Goal: Download file/media

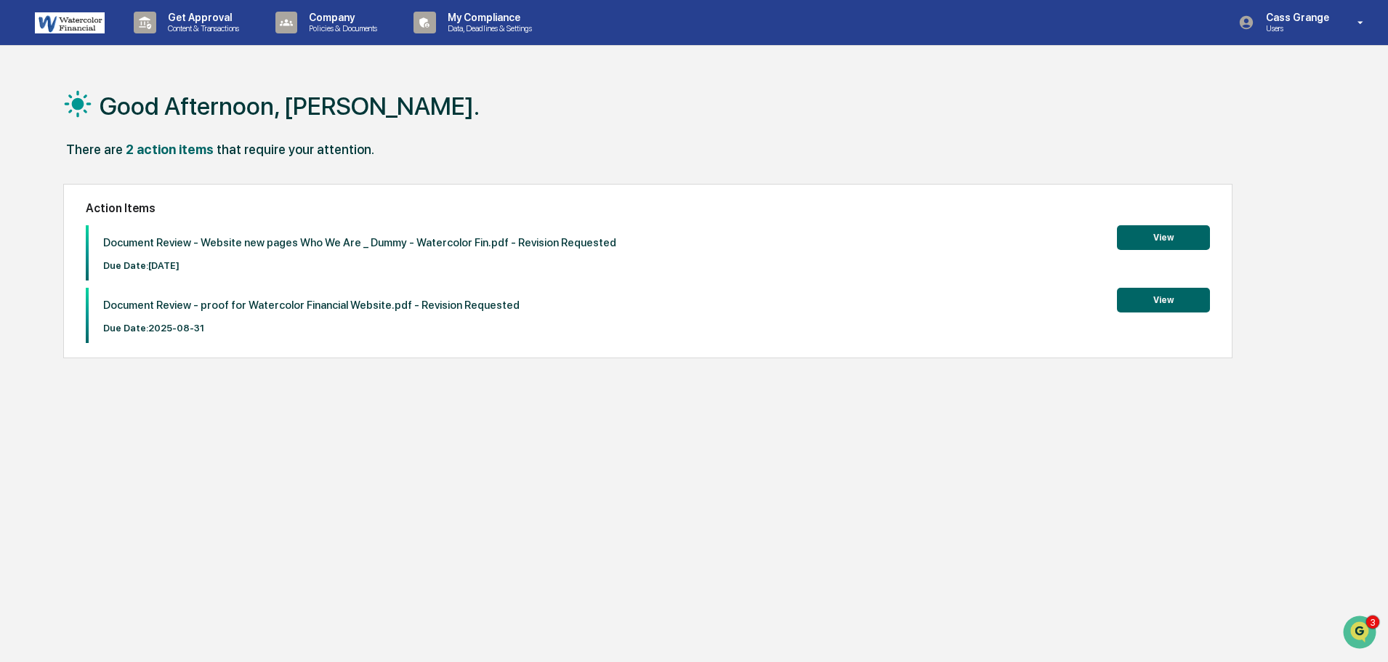
click at [1151, 300] on button "View" at bounding box center [1163, 300] width 93 height 25
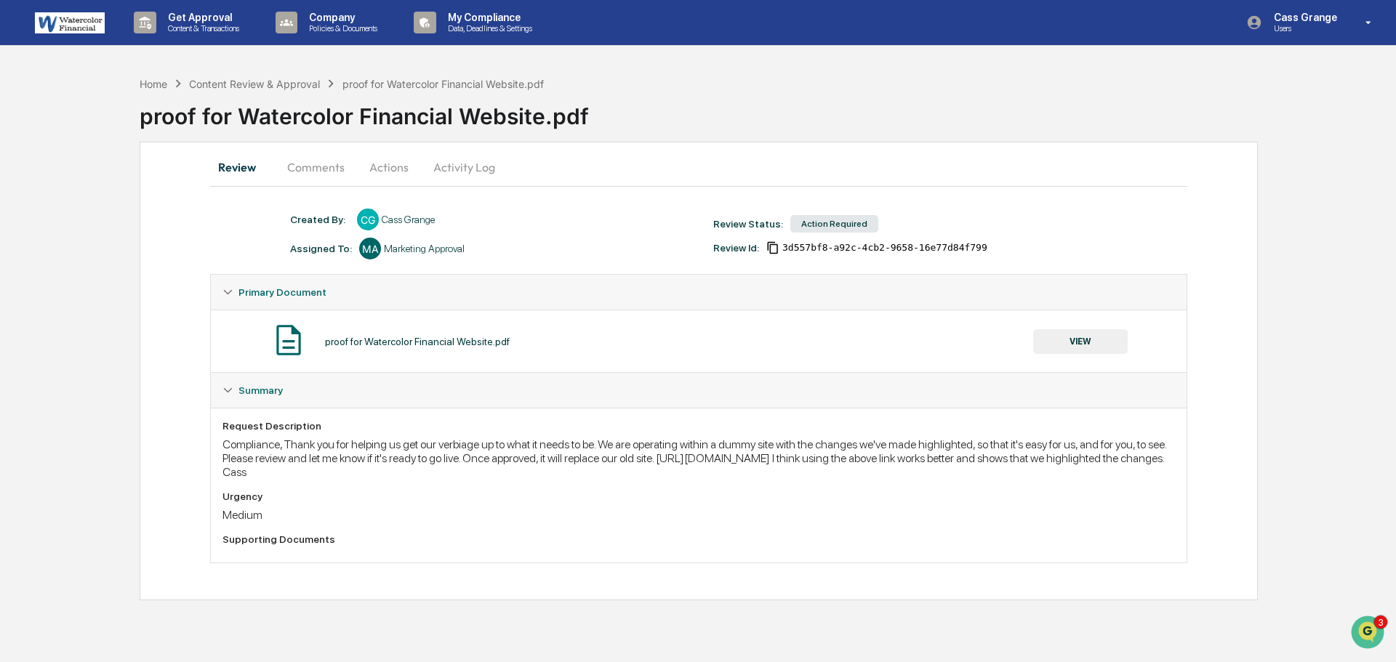
click at [1069, 339] on button "VIEW" at bounding box center [1080, 341] width 95 height 25
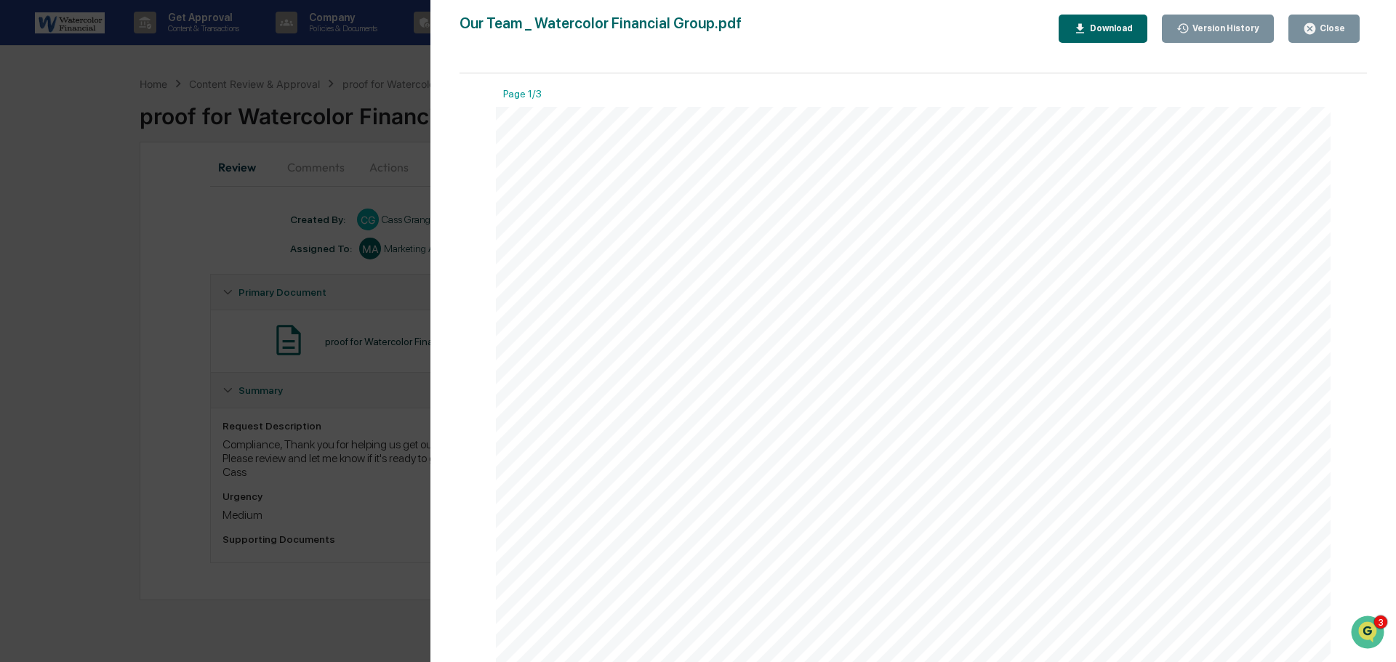
click at [1113, 20] on button "Download" at bounding box center [1102, 29] width 89 height 28
click at [1312, 23] on icon "button" at bounding box center [1309, 28] width 11 height 11
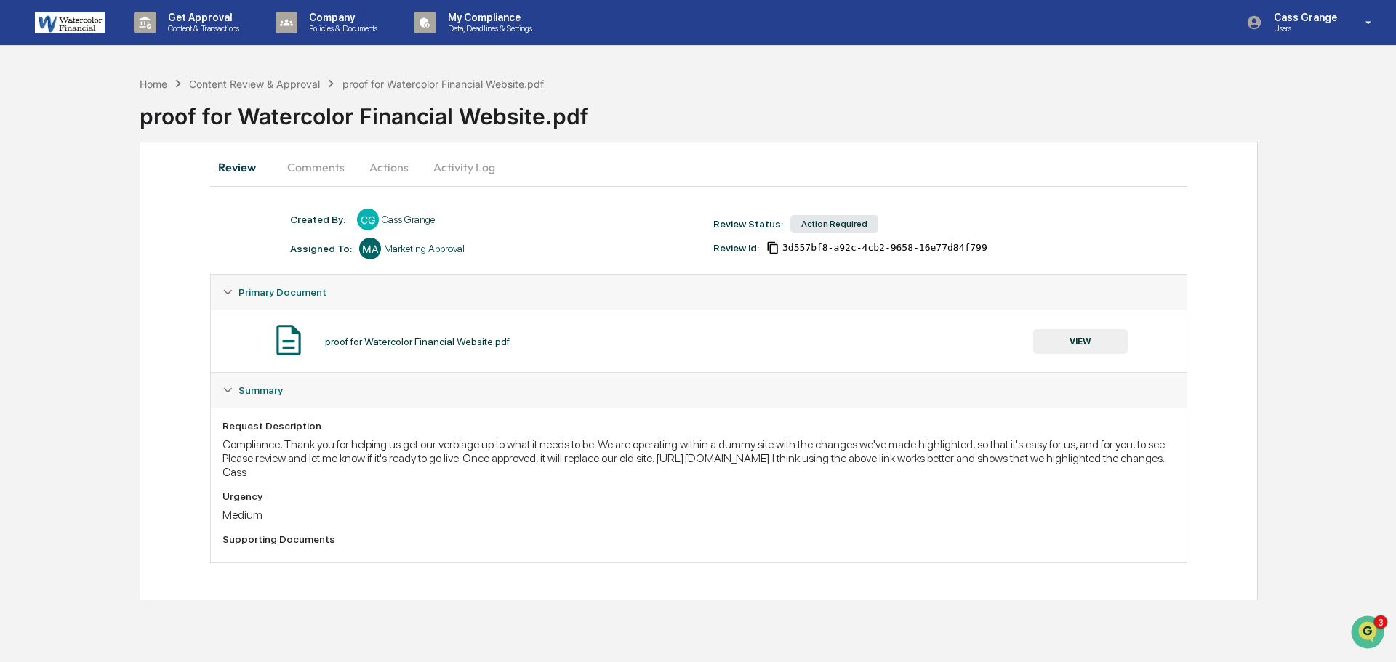
click at [1059, 339] on button "VIEW" at bounding box center [1080, 341] width 95 height 25
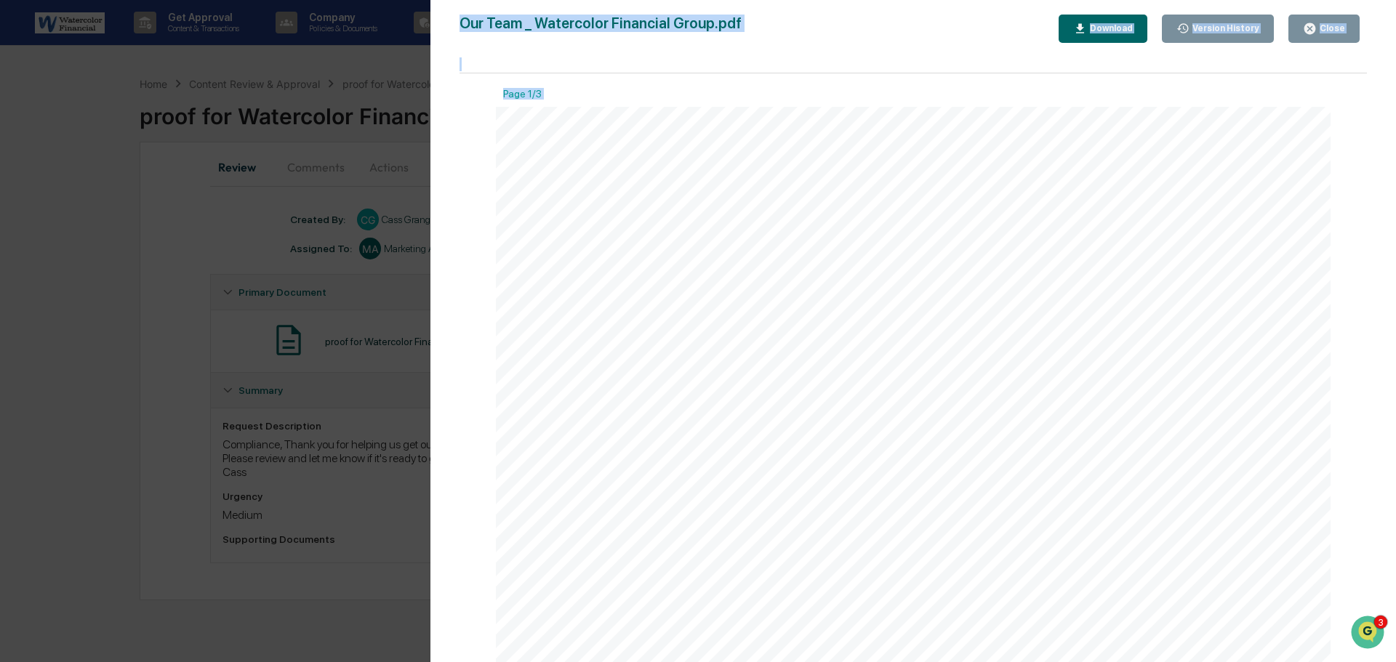
drag, startPoint x: 1367, startPoint y: 114, endPoint x: 1335, endPoint y: 267, distance: 156.0
click at [1335, 267] on div "Version History [DATE] 07:21 PM [PERSON_NAME] [DATE] 08:49 PM [PERSON_NAME] [DA…" at bounding box center [912, 345] width 965 height 691
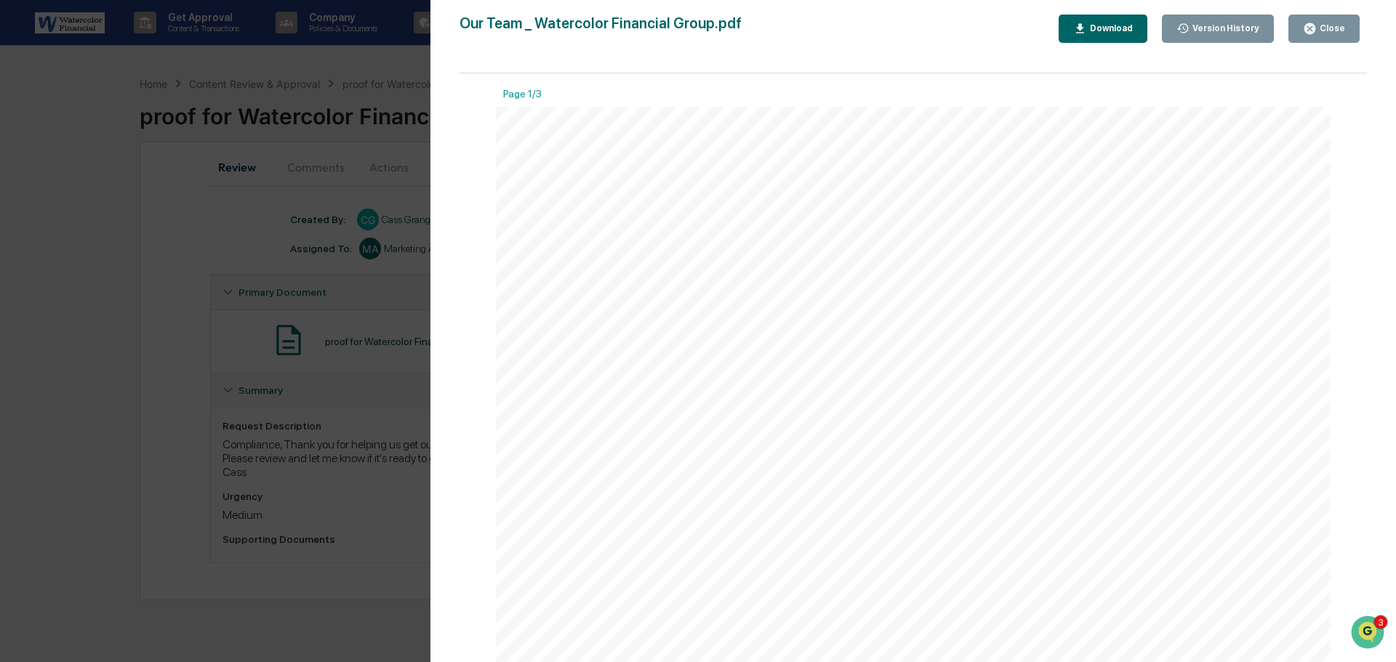
click at [394, 59] on div "Version History [DATE] 07:21 PM [PERSON_NAME] [DATE] 08:49 PM [PERSON_NAME] [DA…" at bounding box center [698, 331] width 1396 height 662
